Goal: Find specific page/section: Find specific page/section

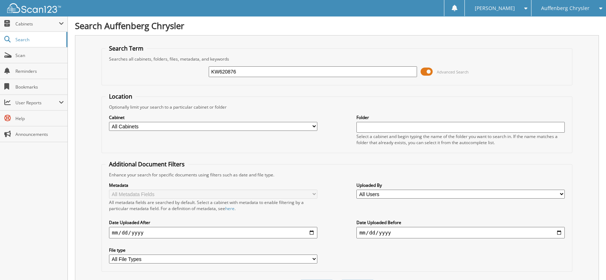
type input "KW620876"
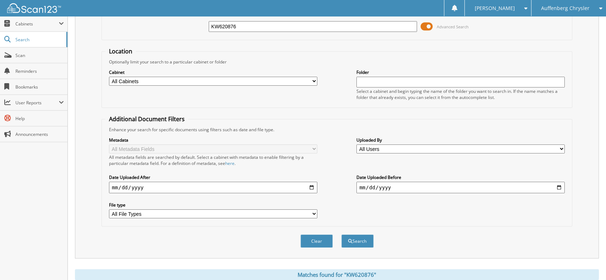
scroll to position [159, 0]
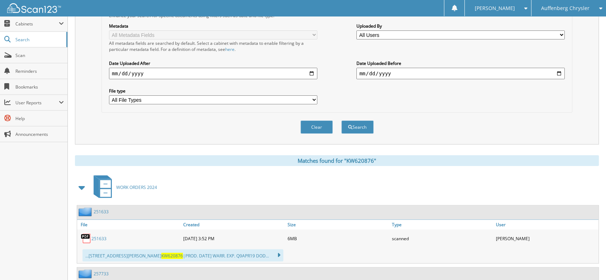
click at [96, 236] on link "251633" at bounding box center [98, 239] width 15 height 6
click at [94, 236] on link "251633" at bounding box center [98, 239] width 15 height 6
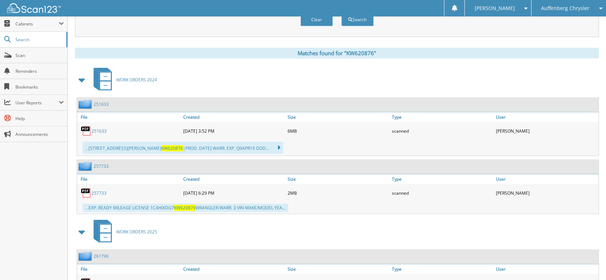
scroll to position [359, 0]
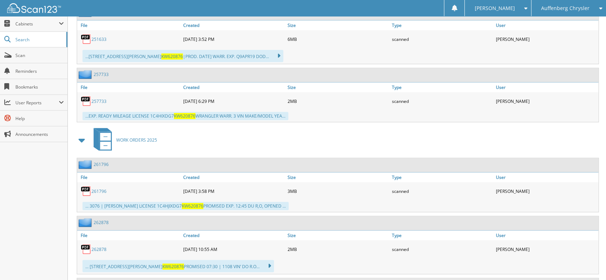
click at [95, 98] on link "257733" at bounding box center [98, 101] width 15 height 6
click at [98, 188] on link "261796" at bounding box center [98, 191] width 15 height 6
